Goal: Task Accomplishment & Management: Complete application form

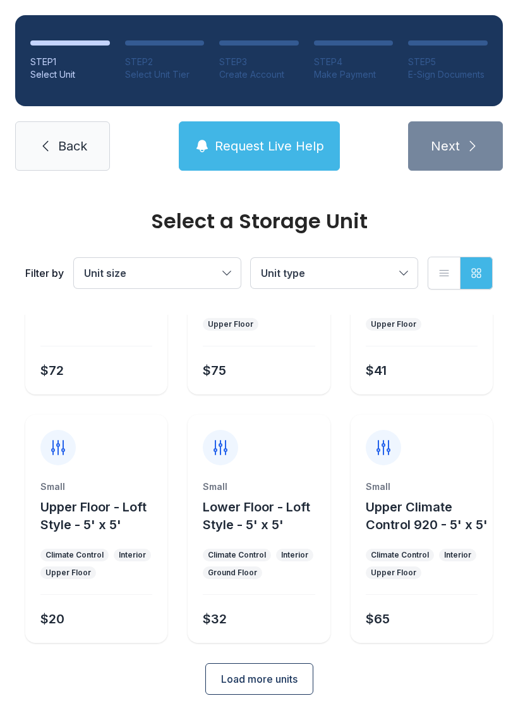
scroll to position [168, 0]
click at [276, 690] on button "Load more units" at bounding box center [259, 680] width 108 height 32
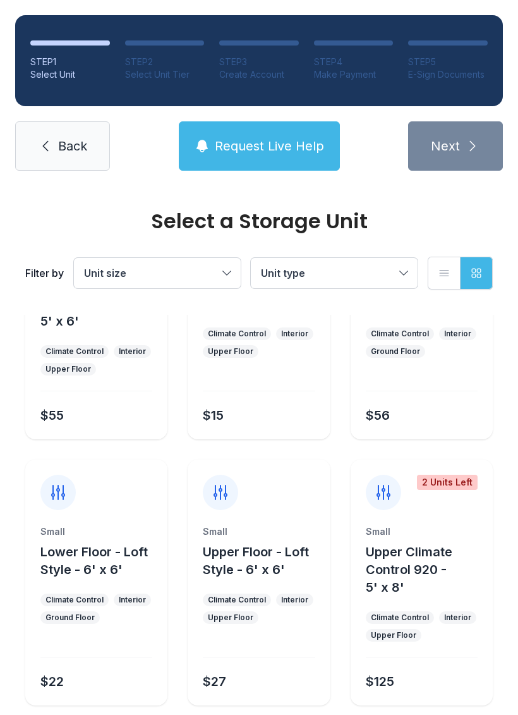
scroll to position [686, 0]
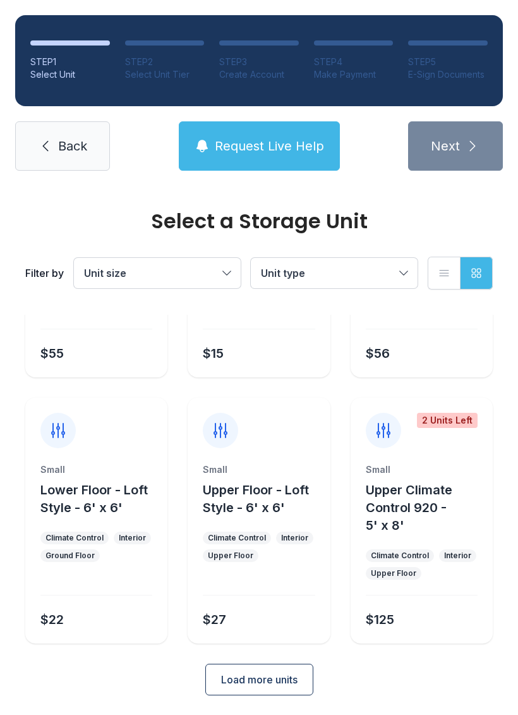
click at [276, 683] on span "Load more units" at bounding box center [259, 679] width 76 height 15
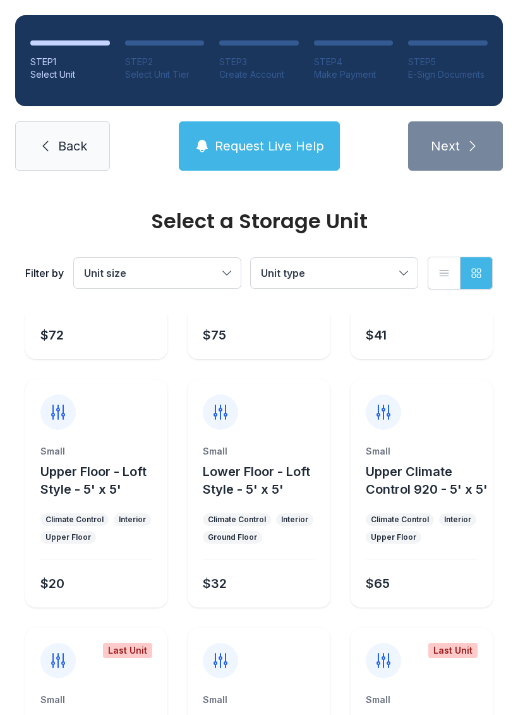
scroll to position [203, 0]
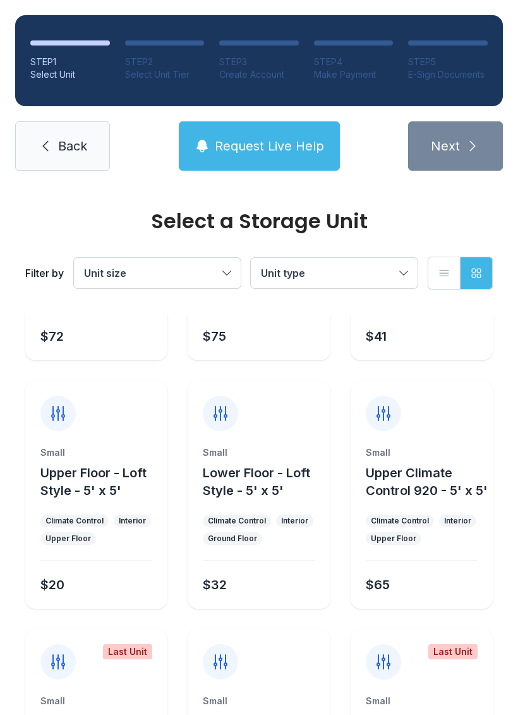
click at [110, 528] on ul "Climate Control Interior Upper Floor" at bounding box center [96, 529] width 112 height 30
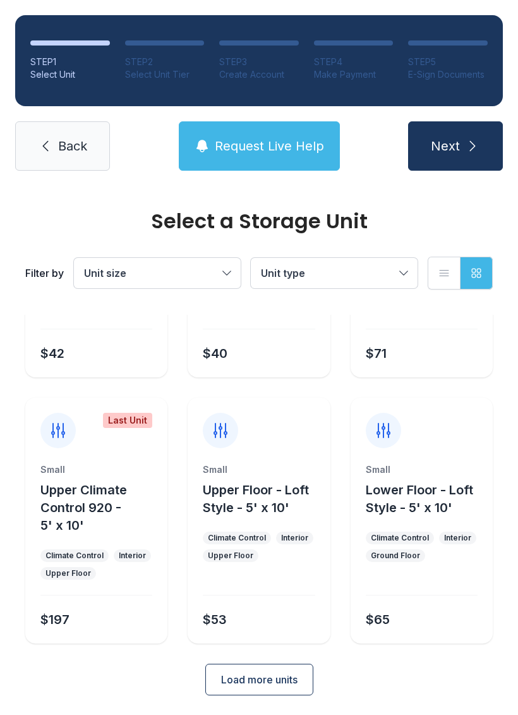
scroll to position [1215, 0]
click at [375, 277] on span "Unit type" at bounding box center [328, 272] width 134 height 15
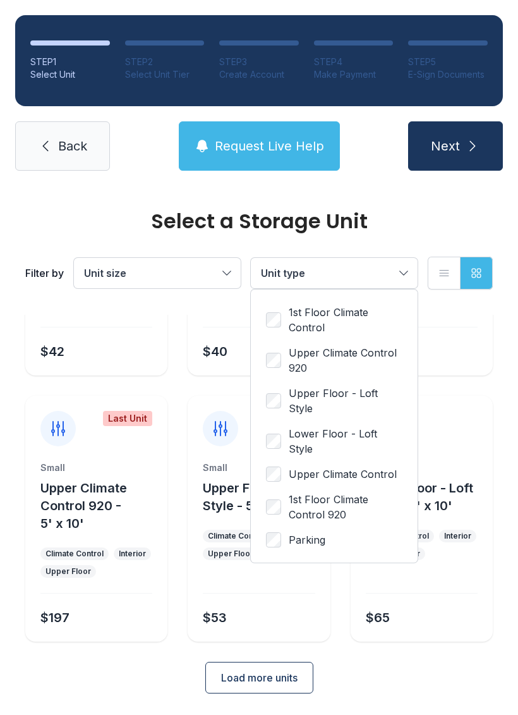
scroll to position [1214, 0]
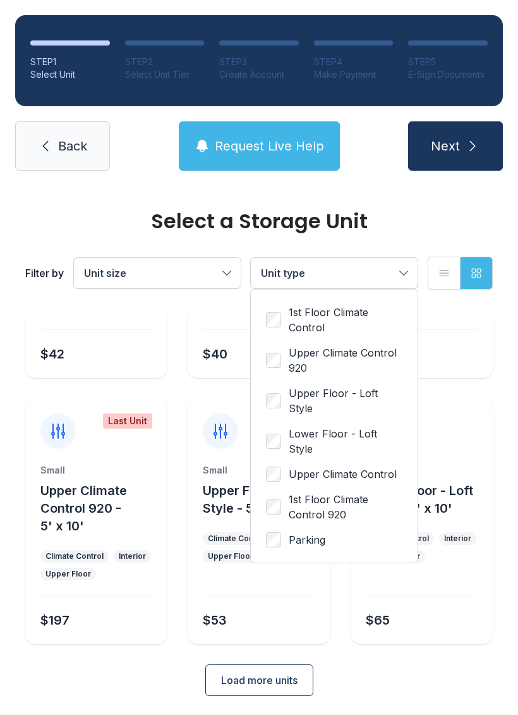
click at [312, 532] on span "Parking" at bounding box center [307, 539] width 37 height 15
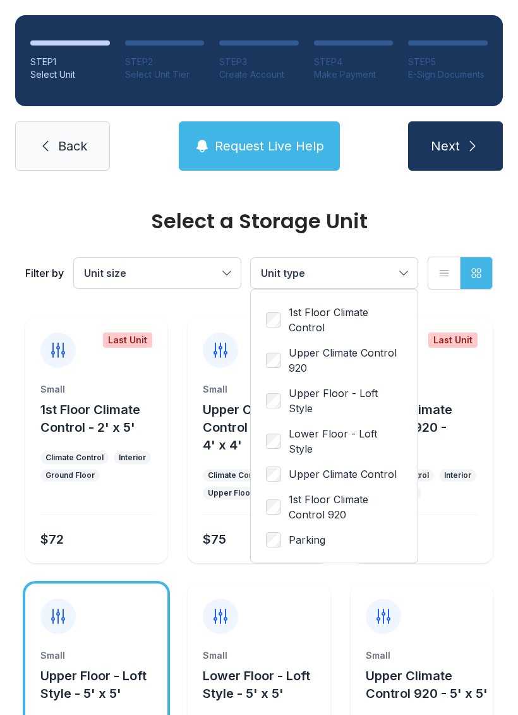
click at [291, 319] on span "1st Floor Climate Control" at bounding box center [346, 320] width 114 height 30
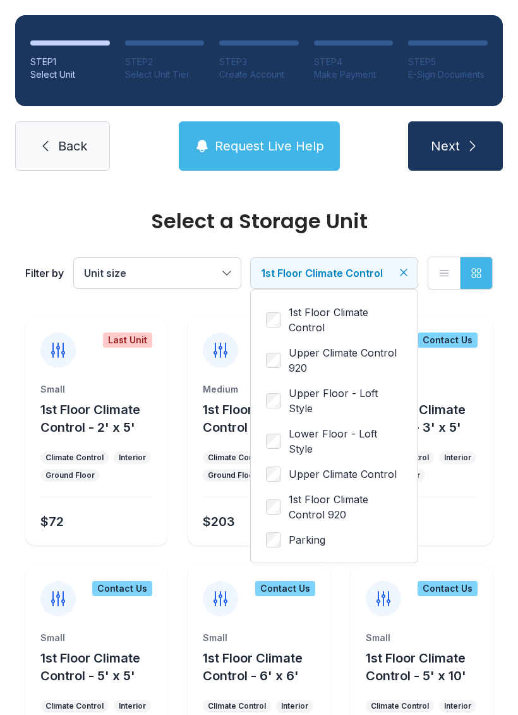
click at [406, 267] on icon "Clear filters" at bounding box center [404, 272] width 13 height 13
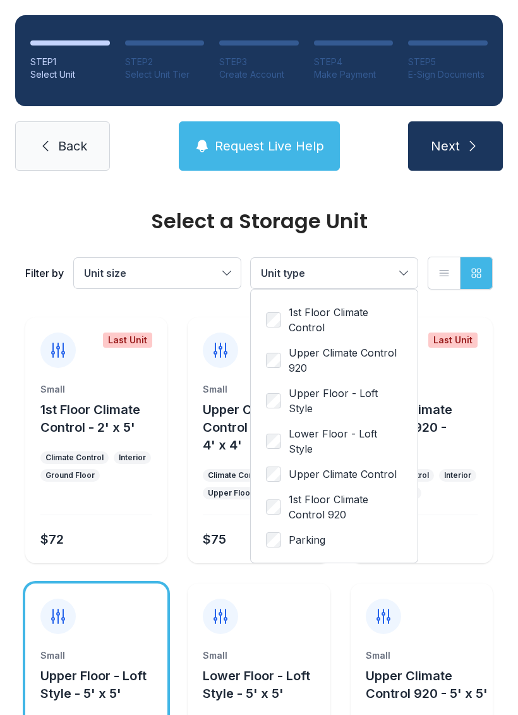
click at [286, 314] on label "1st Floor Climate Control" at bounding box center [334, 320] width 137 height 30
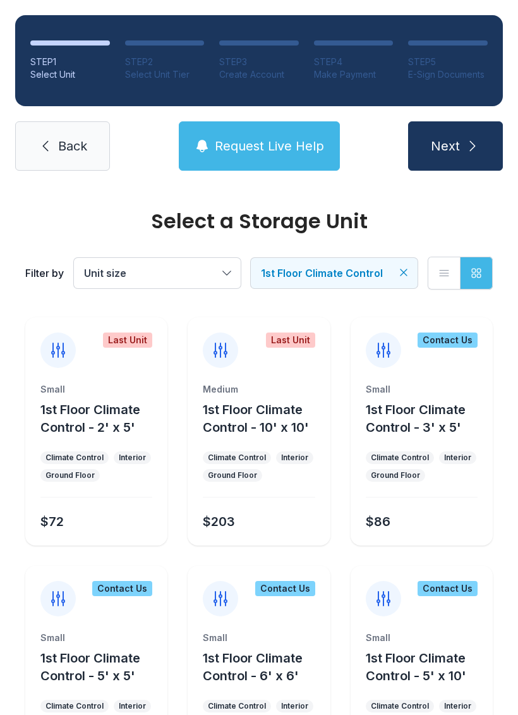
click at [413, 272] on button "1st Floor Climate Control" at bounding box center [334, 273] width 167 height 30
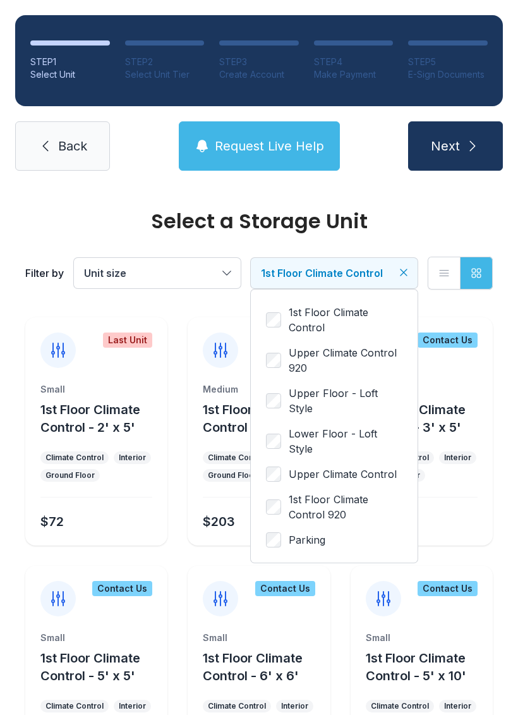
click at [365, 426] on span "Lower Floor - Loft Style" at bounding box center [346, 441] width 114 height 30
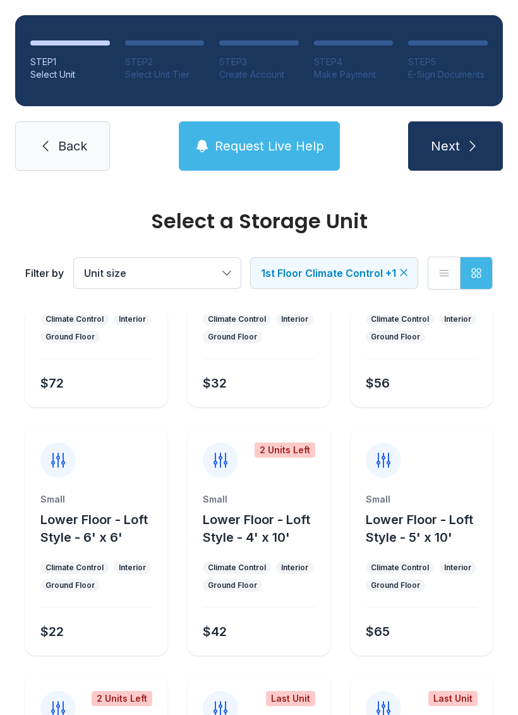
scroll to position [139, 0]
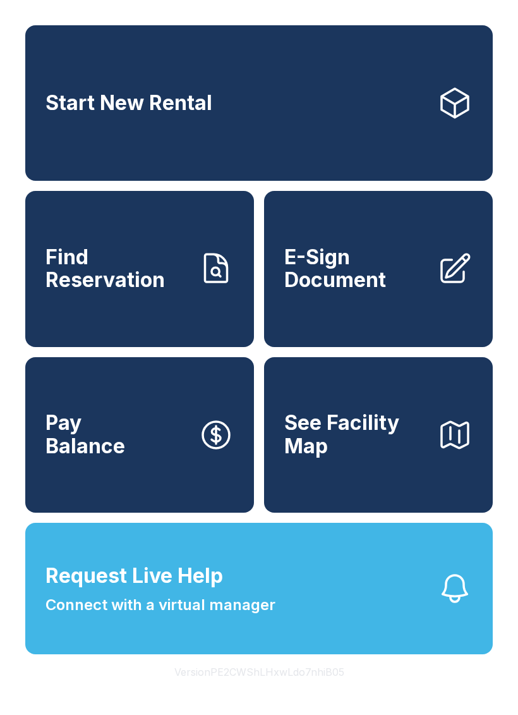
click at [387, 310] on link "E-Sign Document" at bounding box center [378, 268] width 229 height 155
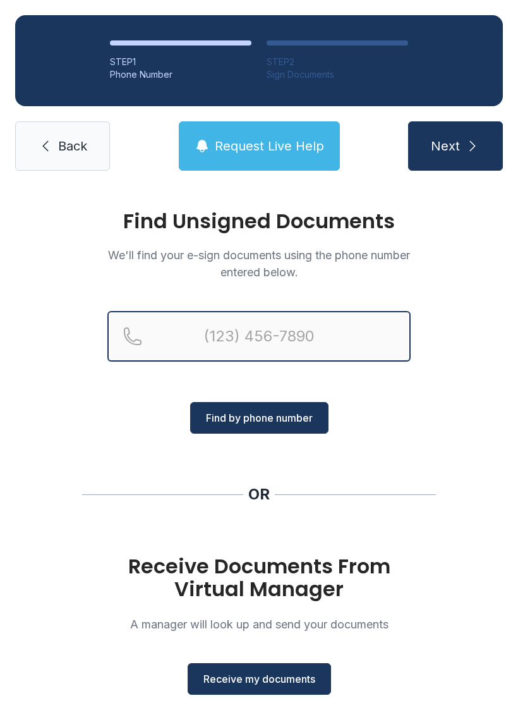
click at [312, 334] on input "Reservation phone number" at bounding box center [258, 336] width 303 height 51
type input "[PHONE_NUMBER]"
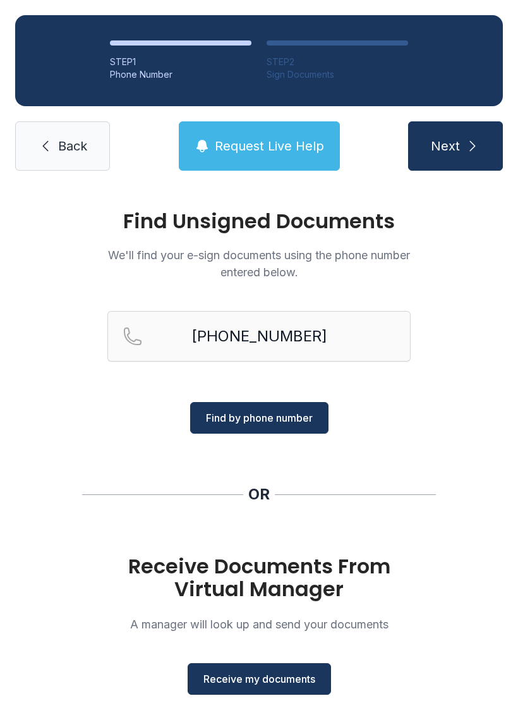
click at [456, 147] on span "Next" at bounding box center [445, 146] width 29 height 18
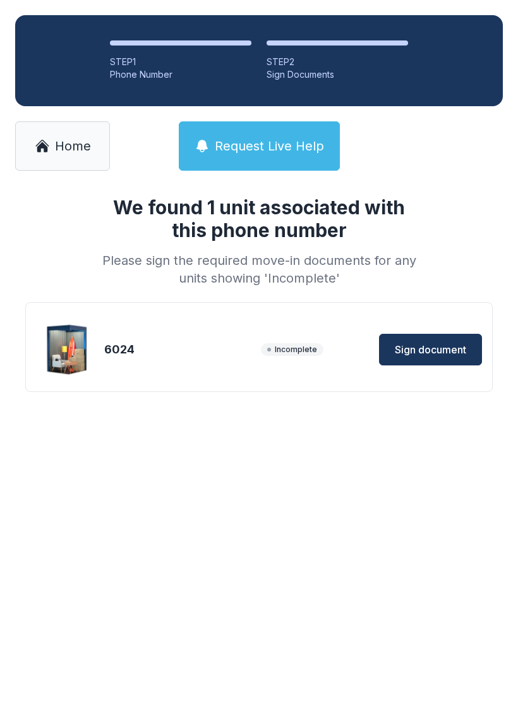
click at [457, 350] on span "Sign document" at bounding box center [430, 349] width 71 height 15
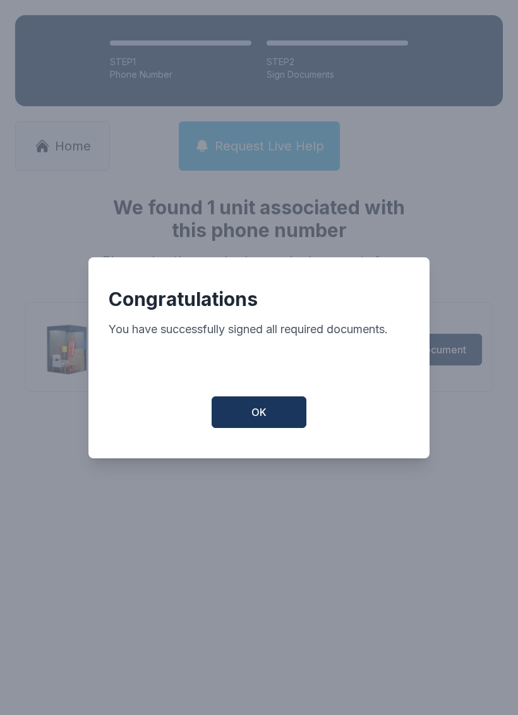
click at [288, 424] on button "OK" at bounding box center [259, 412] width 95 height 32
